Goal: Information Seeking & Learning: Learn about a topic

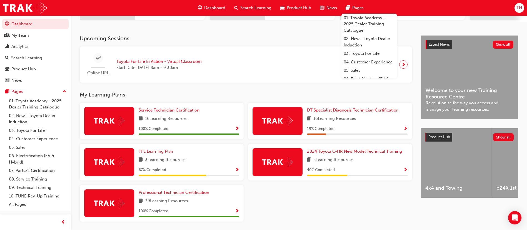
scroll to position [125, 0]
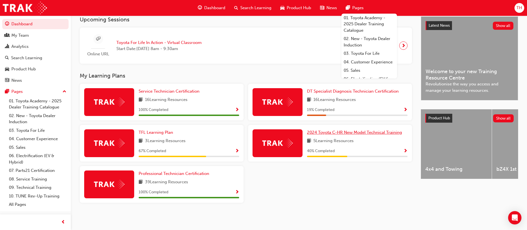
click at [360, 135] on span "2024 Toyota C-HR New Model Technical Training" at bounding box center [354, 132] width 95 height 5
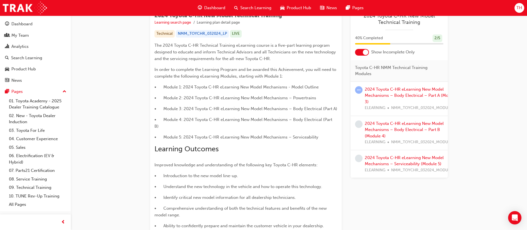
scroll to position [62, 0]
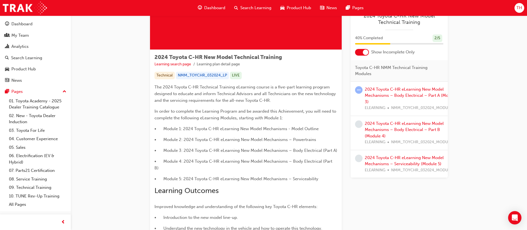
click at [363, 51] on div at bounding box center [366, 52] width 6 height 6
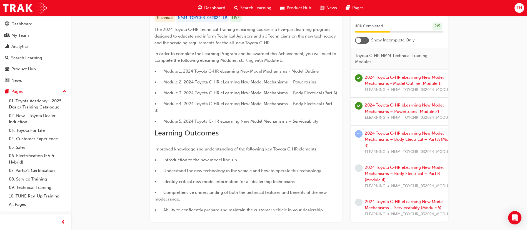
scroll to position [146, 0]
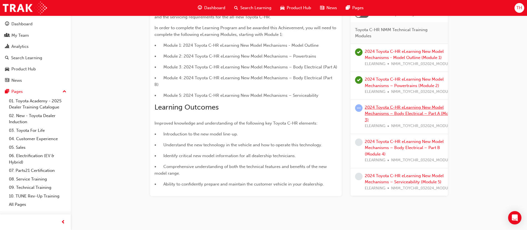
click at [380, 105] on link "2024 Toyota C-HR eLearning New Model Mechanisms – Body Electrical – Part A (Mod…" at bounding box center [410, 113] width 92 height 17
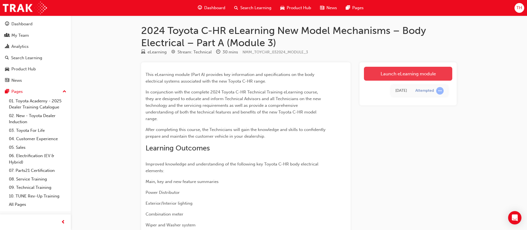
click at [407, 75] on link "Launch eLearning module" at bounding box center [408, 74] width 88 height 14
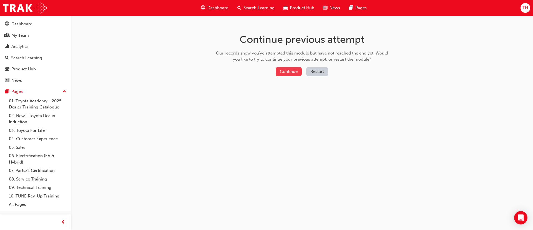
click at [292, 74] on button "Continue" at bounding box center [289, 71] width 26 height 9
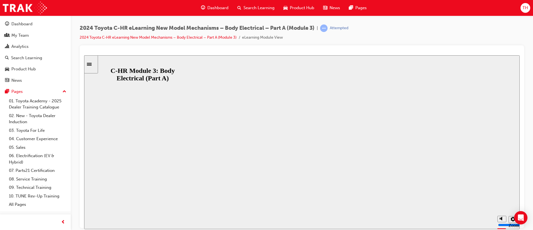
click at [105, 229] on button "Resume" at bounding box center [94, 233] width 21 height 7
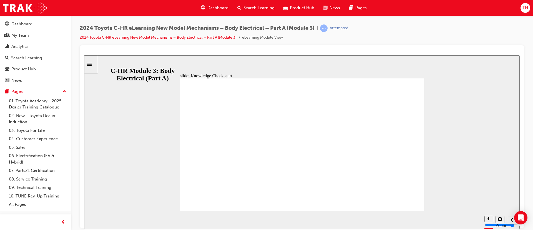
radio input "true"
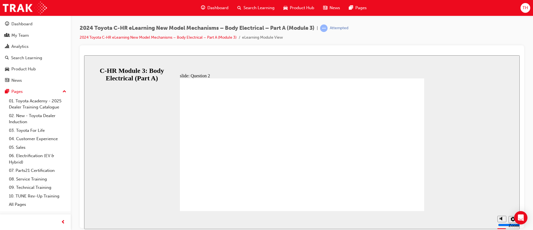
radio input "true"
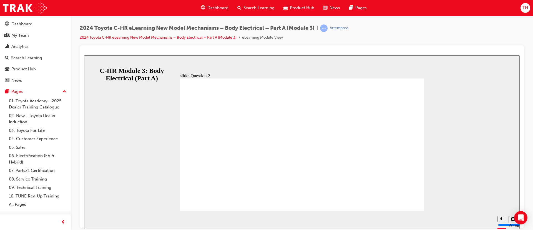
radio input "false"
radio input "true"
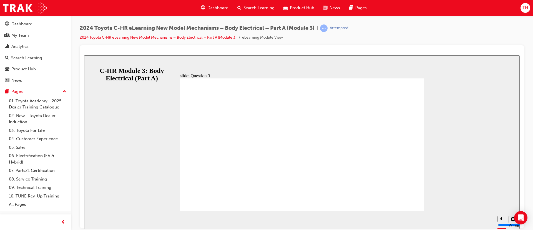
radio input "true"
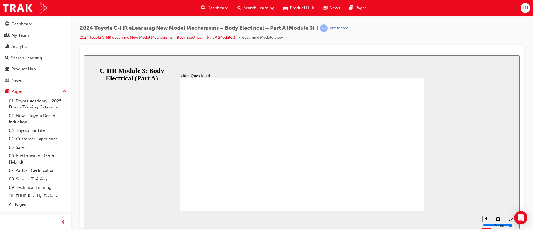
radio input "false"
radio input "true"
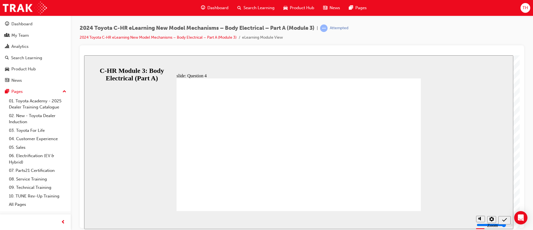
radio input "true"
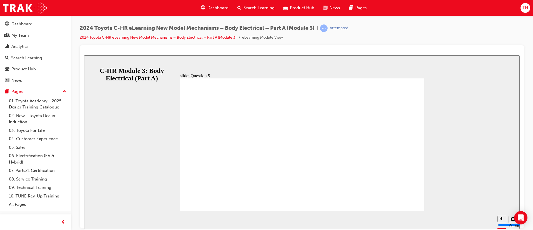
drag, startPoint x: 268, startPoint y: 137, endPoint x: 288, endPoint y: 151, distance: 24.2
radio input "true"
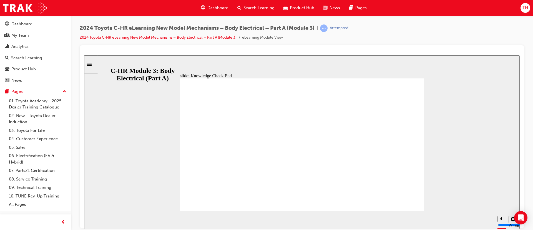
click at [122, 64] on div "slide: Knowledge Check End Review the identified sections of this module again,…" at bounding box center [302, 141] width 436 height 173
click at [92, 64] on icon "Sidebar Toggle" at bounding box center [89, 63] width 5 height 3
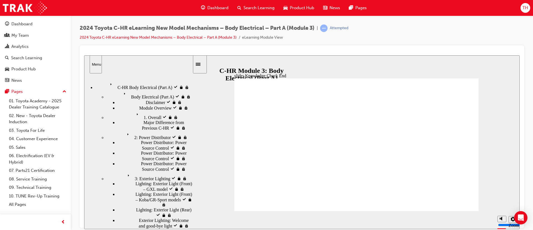
click at [140, 85] on div "C-HR Body Electrical (Part A) visited C-HR Body Electrical (Part A)" at bounding box center [143, 84] width 97 height 9
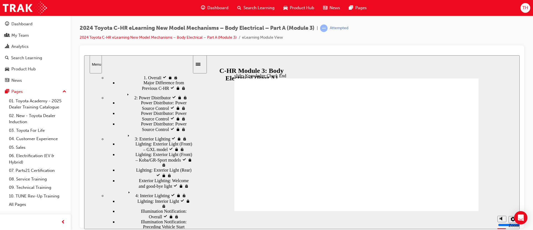
scroll to position [27, 0]
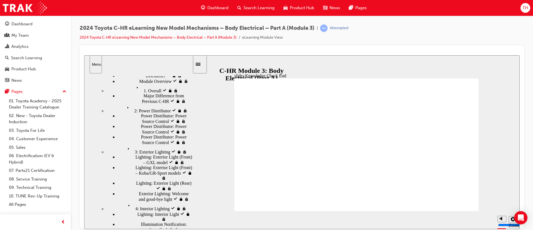
drag, startPoint x: 344, startPoint y: 175, endPoint x: 339, endPoint y: 174, distance: 5.3
drag, startPoint x: 339, startPoint y: 174, endPoint x: 333, endPoint y: 173, distance: 6.0
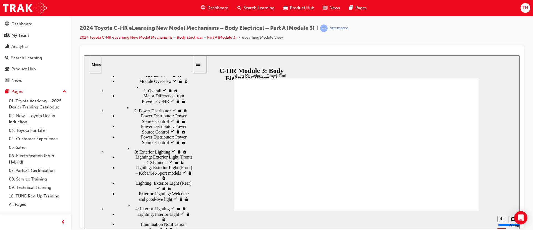
drag, startPoint x: 333, startPoint y: 173, endPoint x: 321, endPoint y: 170, distance: 13.1
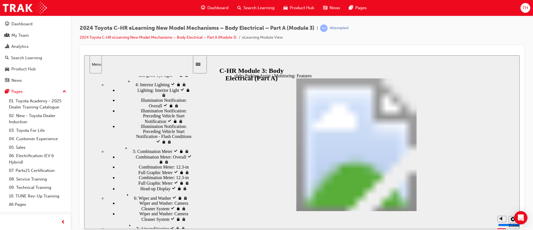
scroll to position [152, 0]
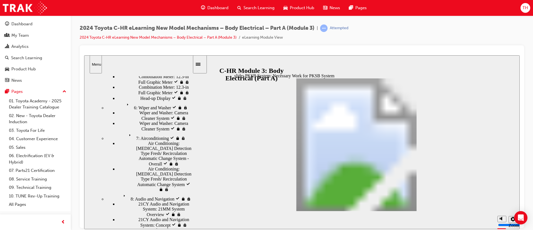
scroll to position [260, 0]
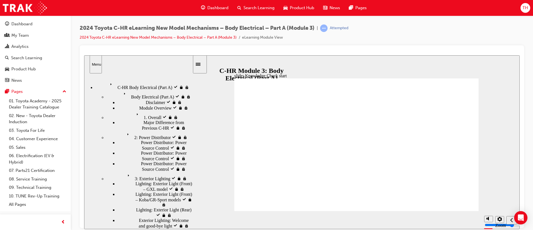
drag, startPoint x: 366, startPoint y: 203, endPoint x: 364, endPoint y: 200, distance: 4.5
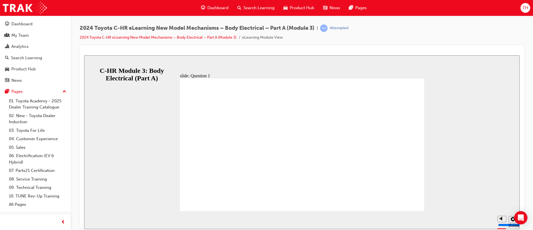
radio input "true"
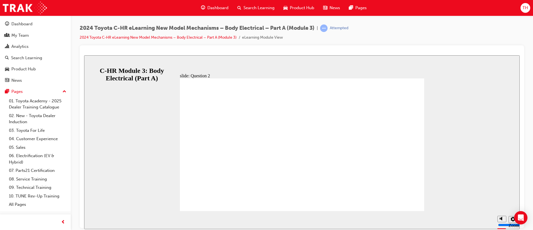
radio input "true"
radio input "false"
radio input "true"
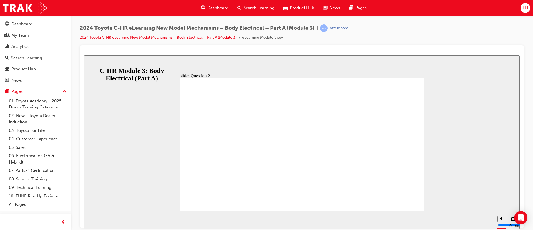
radio input "true"
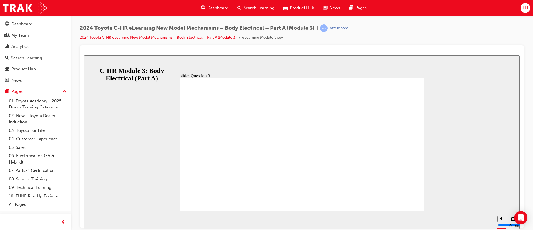
radio input "true"
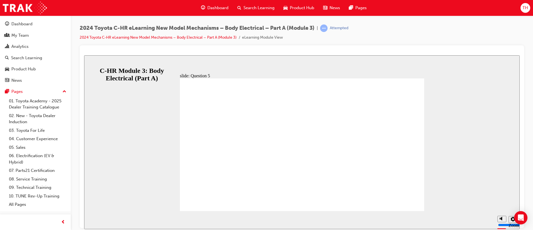
radio input "true"
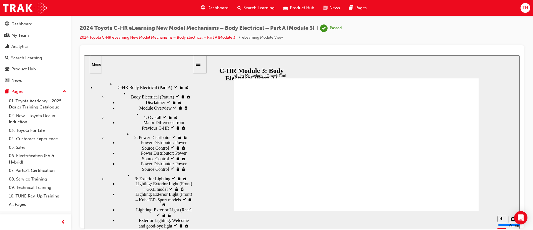
click at [141, 81] on span "C-HR Body Electrical (Part A) visited" at bounding box center [142, 82] width 68 height 5
click at [135, 97] on div "Body Electrical (Part A) visited Body Electrical (Part A)" at bounding box center [149, 94] width 86 height 9
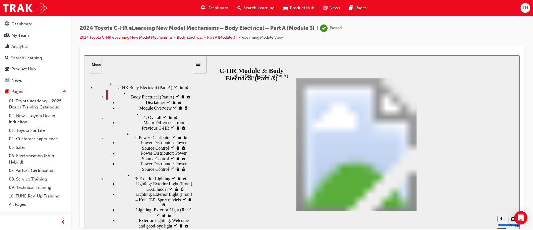
click at [140, 86] on div "C-HR Body Electrical (Part A) C-HR Body Electrical (Part A)" at bounding box center [143, 84] width 97 height 9
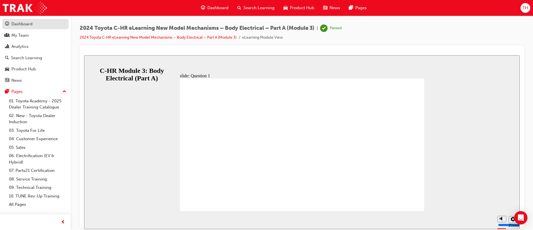
click at [32, 22] on div "Dashboard" at bounding box center [35, 24] width 61 height 7
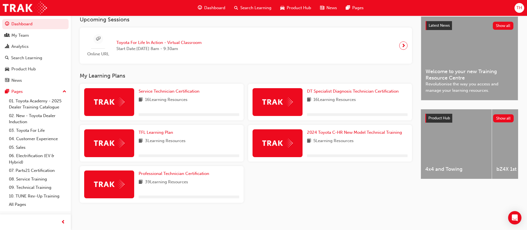
scroll to position [127, 0]
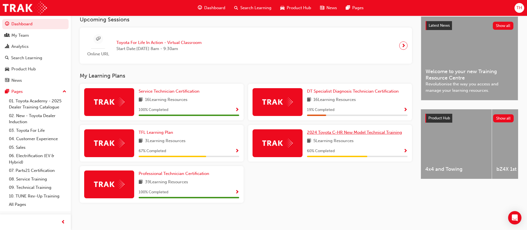
click at [348, 132] on span "2024 Toyota C-HR New Model Technical Training" at bounding box center [354, 132] width 95 height 5
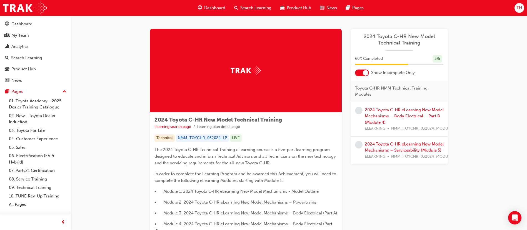
click at [361, 69] on div at bounding box center [362, 72] width 14 height 7
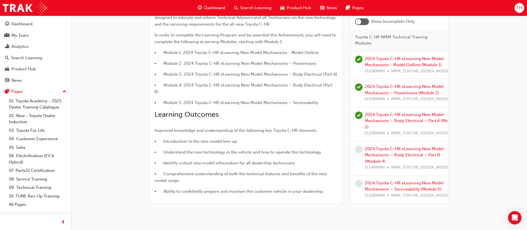
scroll to position [146, 0]
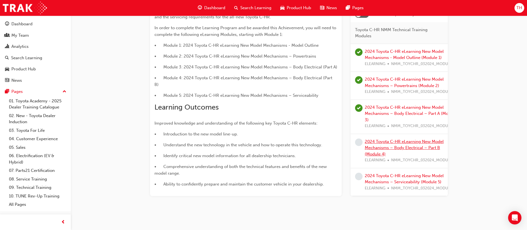
click at [401, 139] on link "2024 Toyota C-HR eLearning New Model Mechanisms – Body Electrical – Part B (Mod…" at bounding box center [403, 147] width 79 height 17
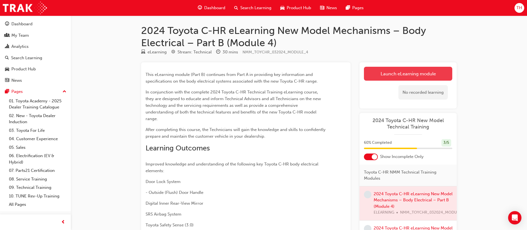
click at [393, 77] on link "Launch eLearning module" at bounding box center [408, 74] width 88 height 14
